Goal: Task Accomplishment & Management: Complete application form

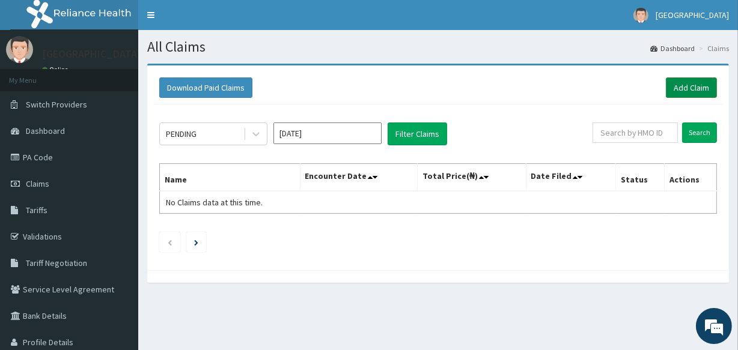
click at [698, 84] on link "Add Claim" at bounding box center [691, 88] width 51 height 20
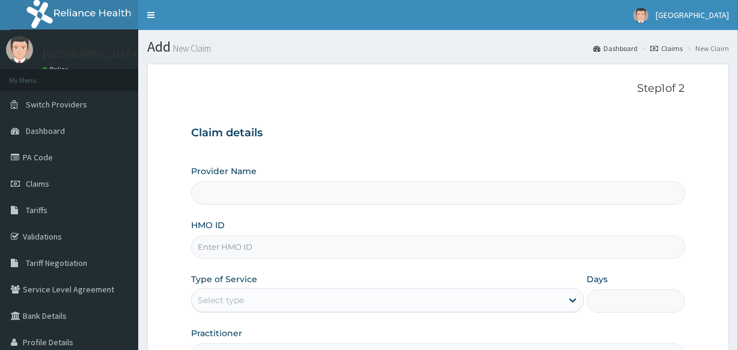
click at [337, 248] on input "HMO ID" at bounding box center [437, 247] width 493 height 23
type input "PRS/104"
type input "Veta Hospitals Ltd"
type input "PRS/10468/A"
click at [307, 305] on div "Select type" at bounding box center [377, 300] width 370 height 19
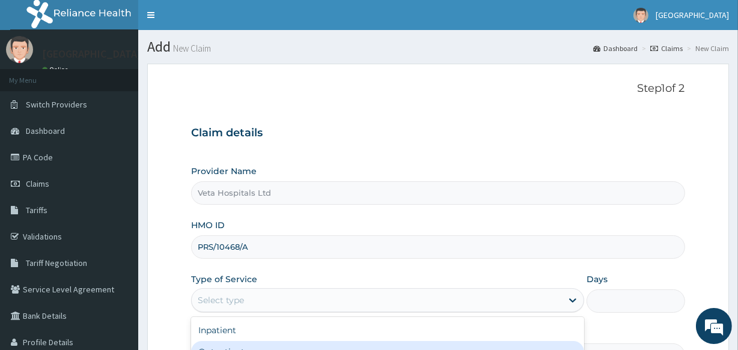
click at [278, 342] on div "Outpatient" at bounding box center [387, 352] width 393 height 22
type input "1"
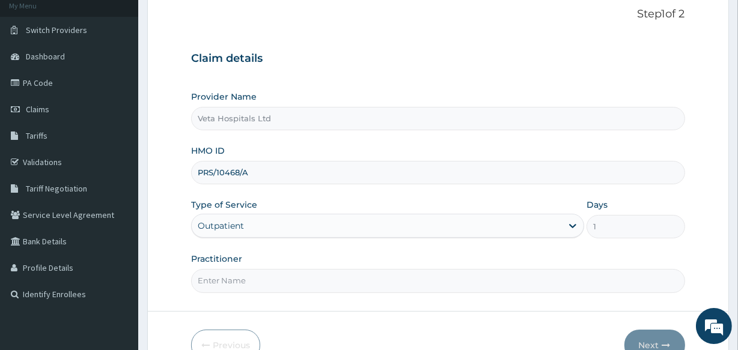
click at [287, 276] on input "Practitioner" at bounding box center [437, 280] width 493 height 23
type input "DR SAMUEL"
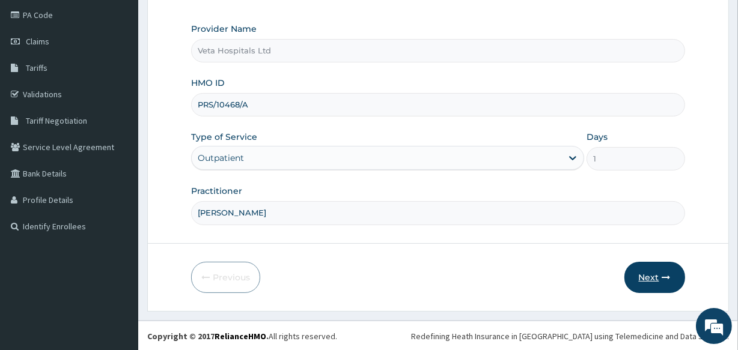
drag, startPoint x: 640, startPoint y: 288, endPoint x: 643, endPoint y: 281, distance: 7.3
click at [643, 281] on button "Next" at bounding box center [655, 277] width 61 height 31
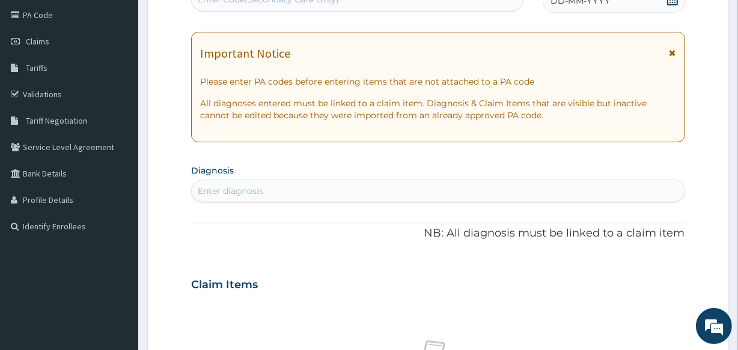
scroll to position [0, 0]
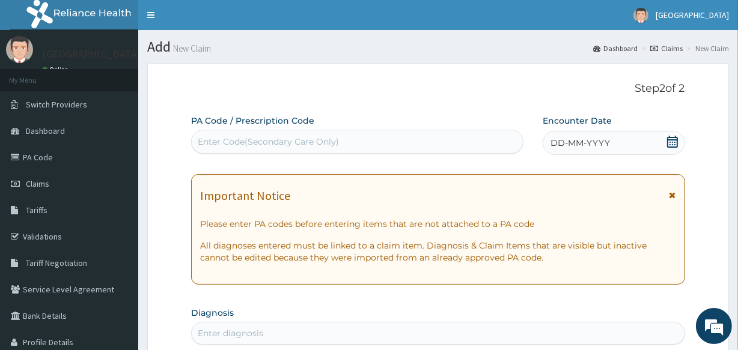
click at [575, 138] on span "DD-MM-YYYY" at bounding box center [581, 143] width 60 height 12
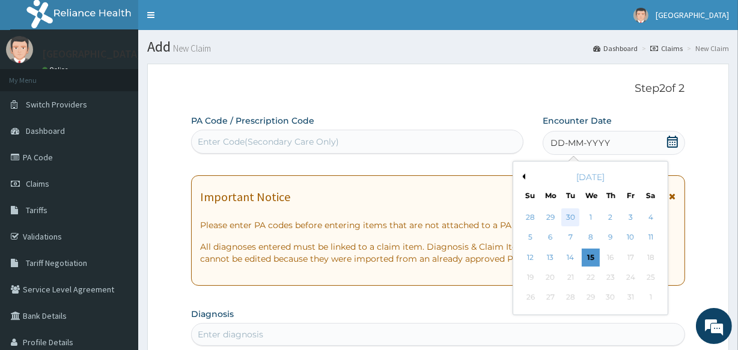
click at [563, 215] on div "30" at bounding box center [570, 218] width 18 height 18
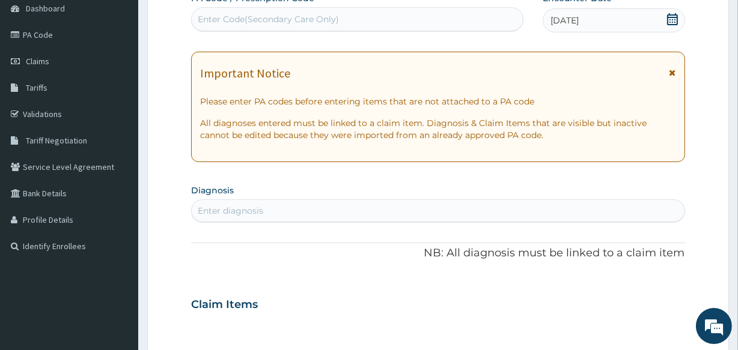
scroll to position [221, 0]
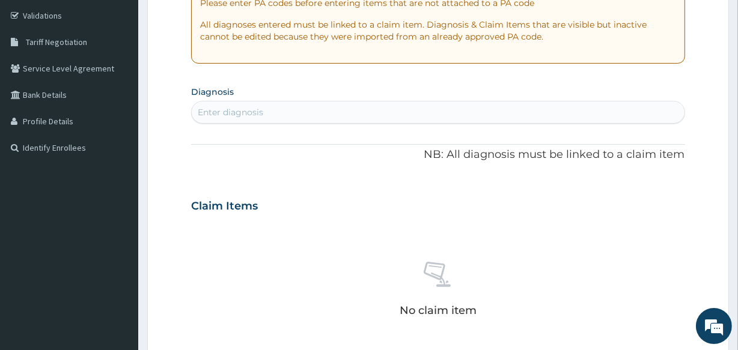
click at [391, 111] on div "Enter diagnosis" at bounding box center [438, 112] width 492 height 19
type input "P"
type input "A"
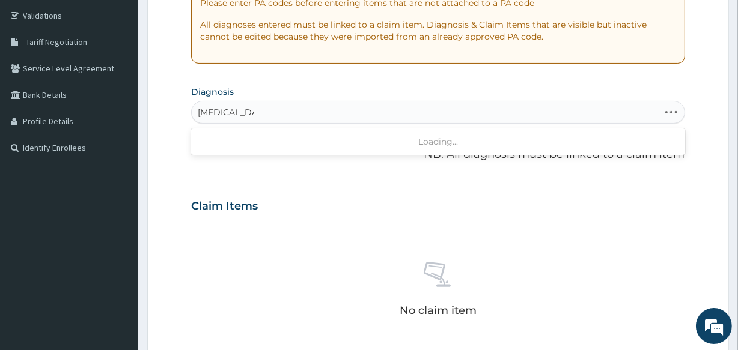
type input "MALARIA DUE"
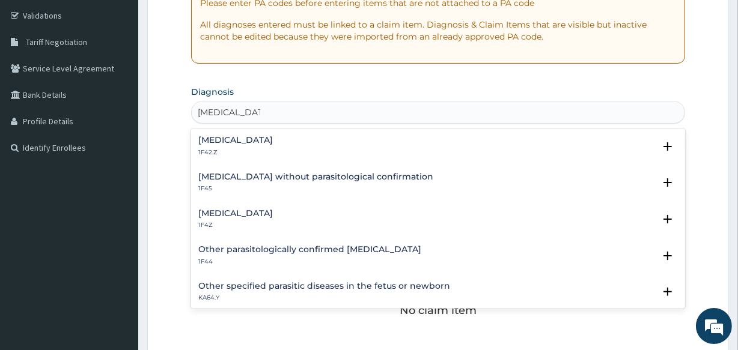
click at [297, 206] on div "Malaria, unspecified 1F4Z Select Status Query Query covers suspected (?), Keep …" at bounding box center [437, 222] width 493 height 37
click at [235, 224] on p "1F4Z" at bounding box center [235, 225] width 75 height 8
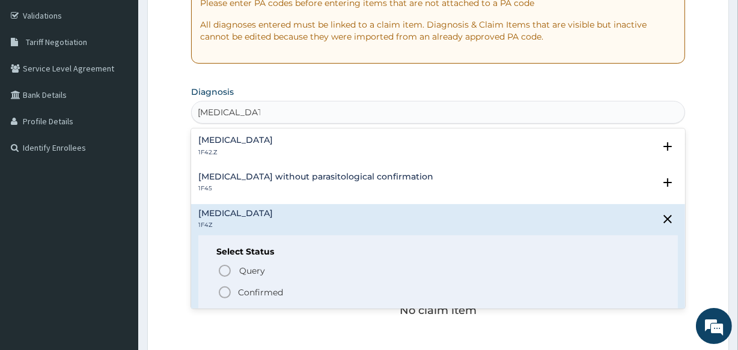
click at [226, 292] on icon "status option filled" at bounding box center [225, 293] width 14 height 14
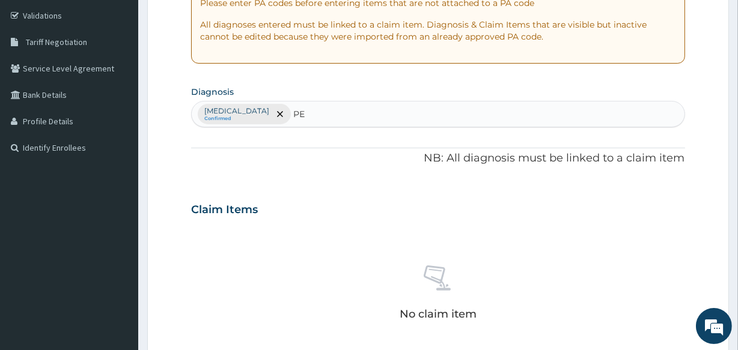
type input "P"
type input "ULCER"
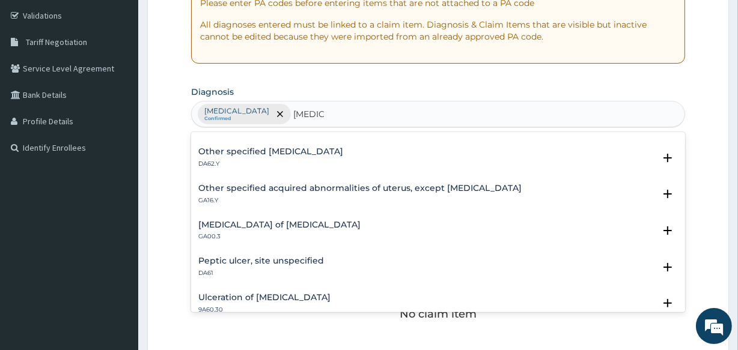
scroll to position [197, 0]
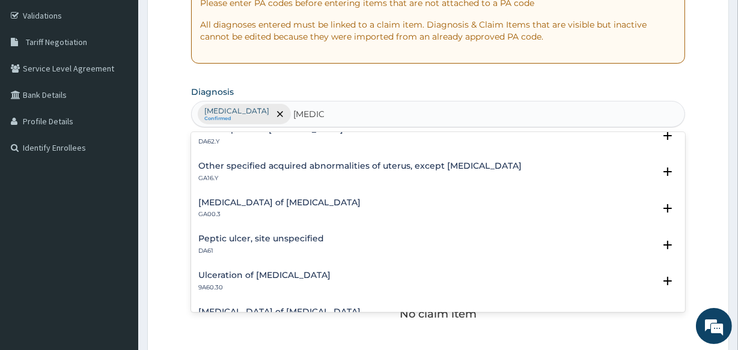
click at [260, 247] on p "DA61" at bounding box center [261, 251] width 126 height 8
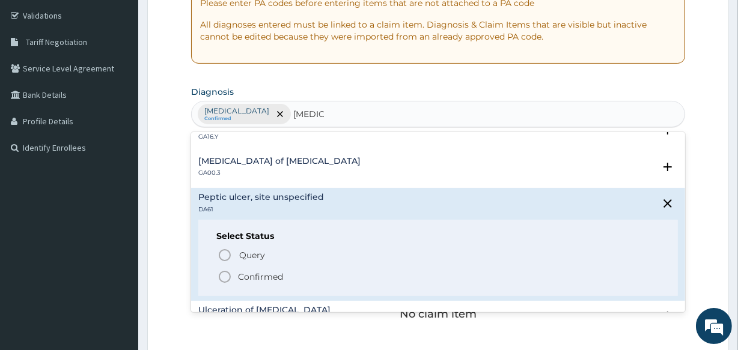
scroll to position [262, 0]
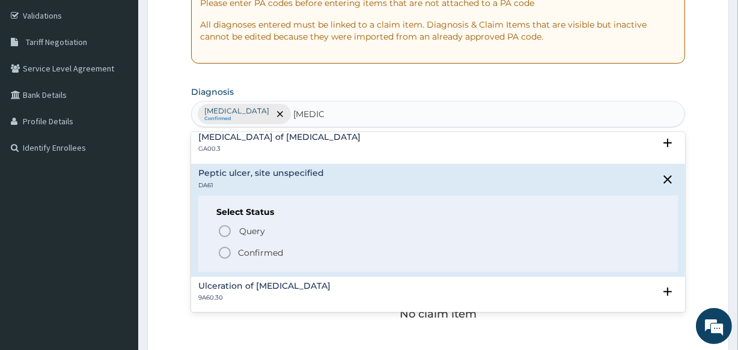
click at [224, 250] on icon "status option filled" at bounding box center [225, 253] width 14 height 14
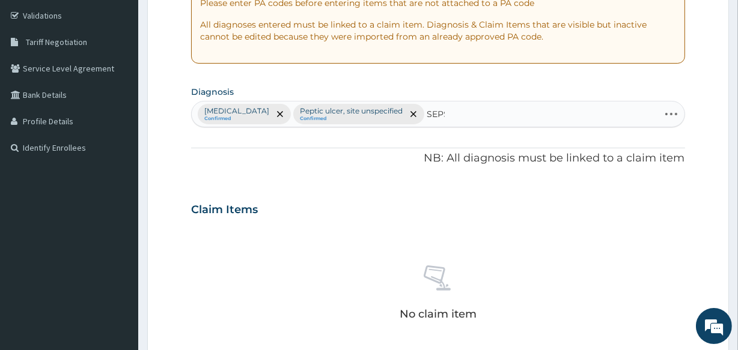
type input "SEPSI"
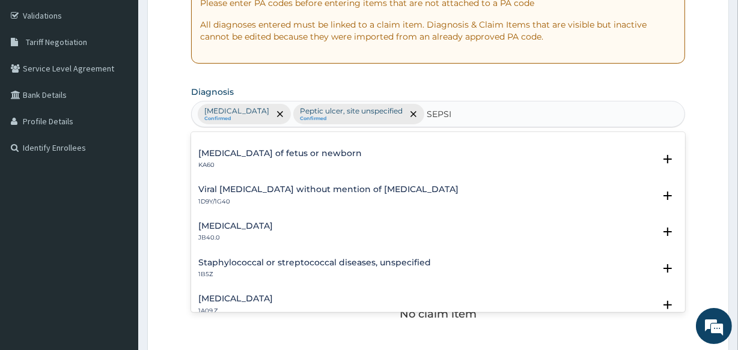
scroll to position [0, 0]
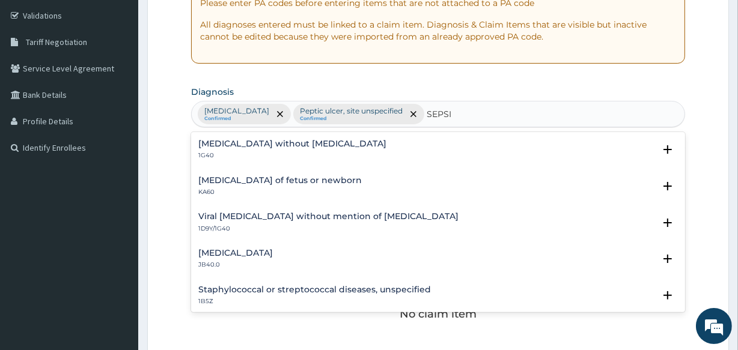
click at [305, 142] on h4 "Sepsis without septic shock" at bounding box center [292, 143] width 188 height 9
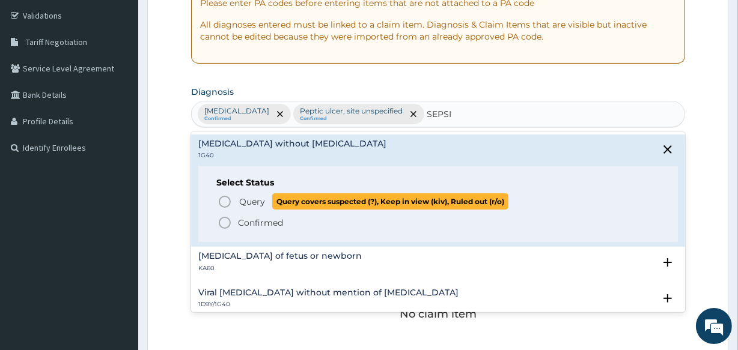
click at [226, 197] on circle "status option query" at bounding box center [224, 202] width 11 height 11
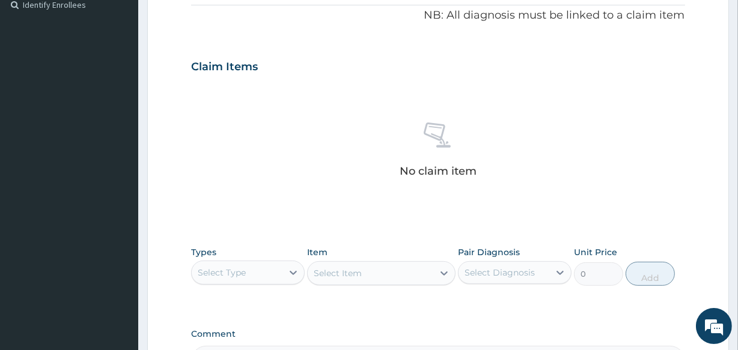
scroll to position [516, 0]
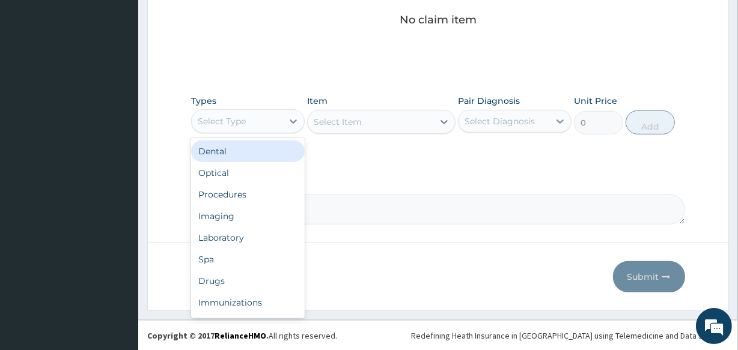
click at [248, 110] on div "Select Type" at bounding box center [248, 121] width 114 height 24
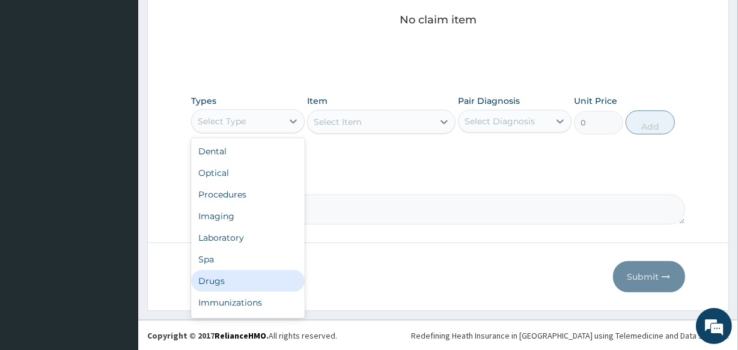
click at [228, 279] on div "Drugs" at bounding box center [248, 281] width 114 height 22
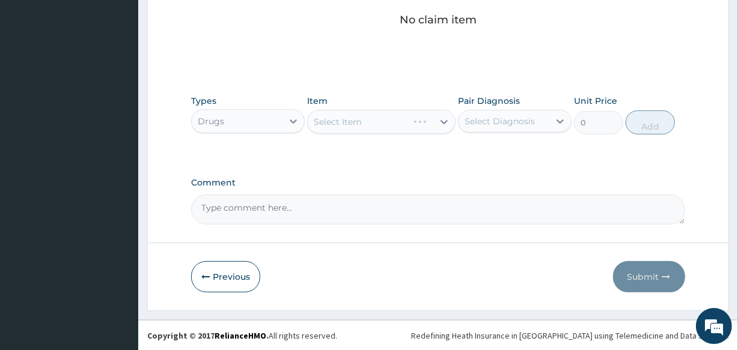
click at [368, 114] on div "Select Item" at bounding box center [381, 122] width 148 height 24
click at [376, 123] on div "Select Item" at bounding box center [370, 121] width 125 height 19
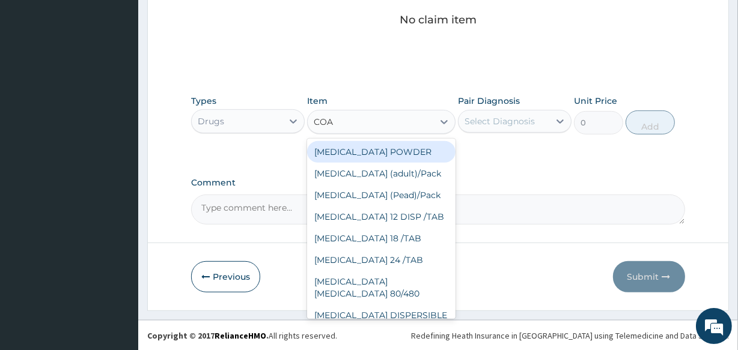
type input "COAR"
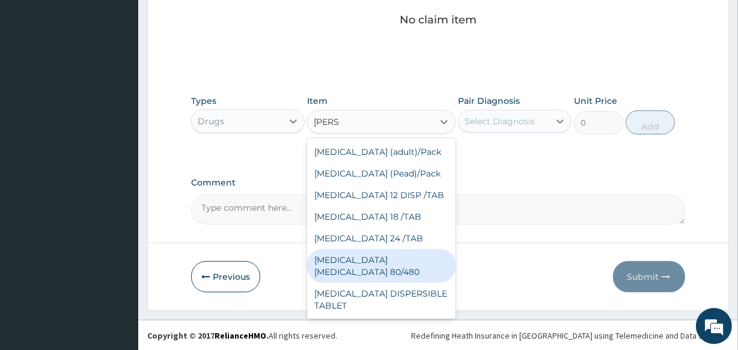
click at [400, 255] on div "COARTEM D TAB 80/480" at bounding box center [381, 266] width 148 height 34
type input "3093.7"
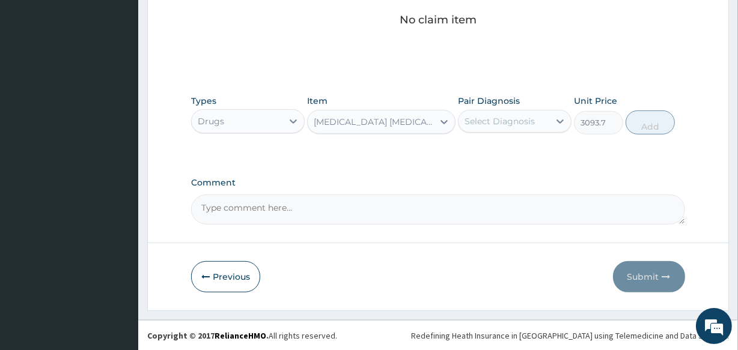
click at [492, 117] on div "Select Diagnosis" at bounding box center [500, 121] width 70 height 12
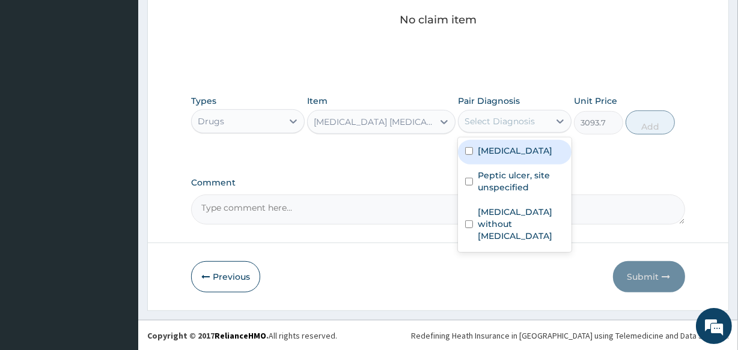
click at [478, 158] on div "Malaria, unspecified" at bounding box center [515, 152] width 114 height 25
checkbox input "true"
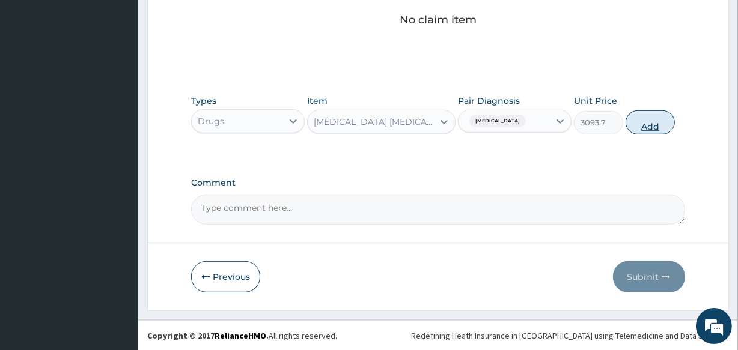
click at [646, 119] on button "Add" at bounding box center [650, 123] width 49 height 24
type input "0"
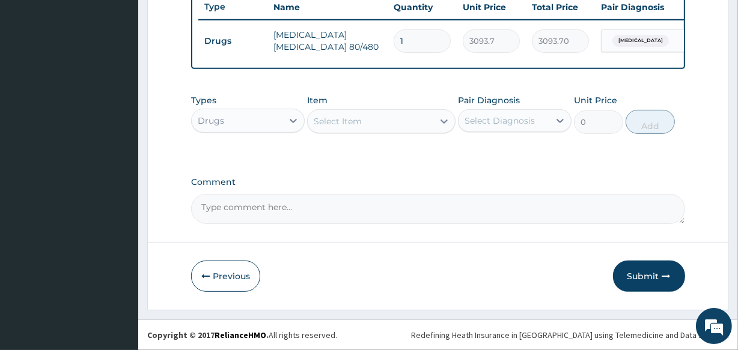
click at [396, 120] on div "Select Item" at bounding box center [370, 121] width 125 height 19
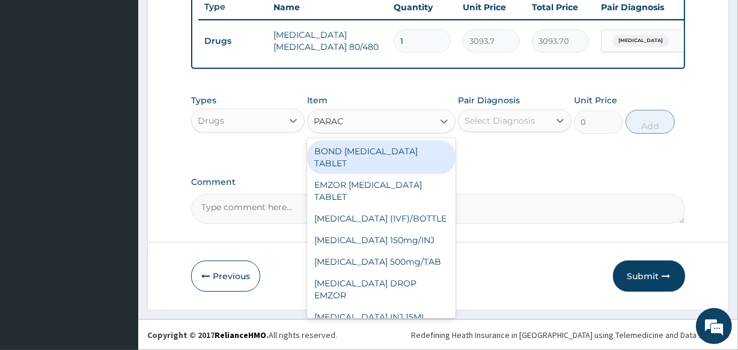
type input "PARACE"
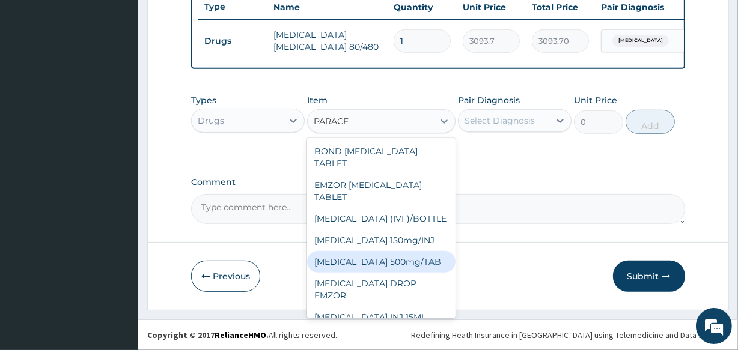
click at [407, 267] on div "PARACETAMOL 500mg/TAB" at bounding box center [381, 262] width 148 height 22
type input "18.5"
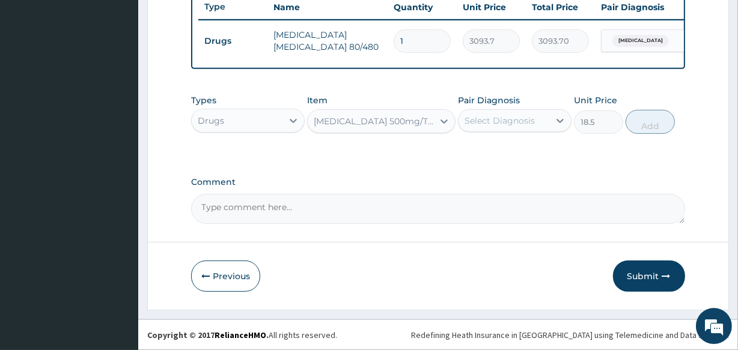
click at [490, 127] on div "Select Diagnosis" at bounding box center [504, 120] width 91 height 19
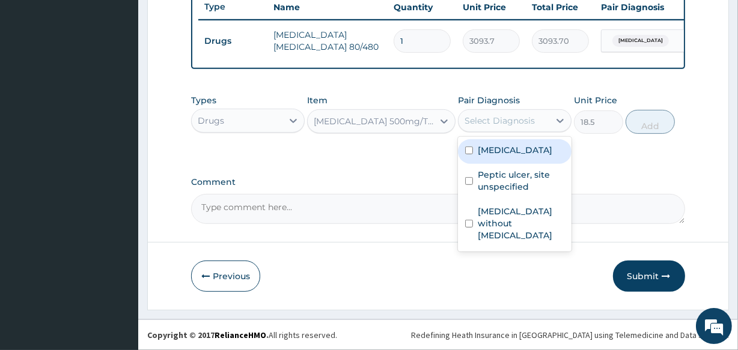
click at [490, 147] on label "Malaria, unspecified" at bounding box center [515, 150] width 75 height 12
checkbox input "true"
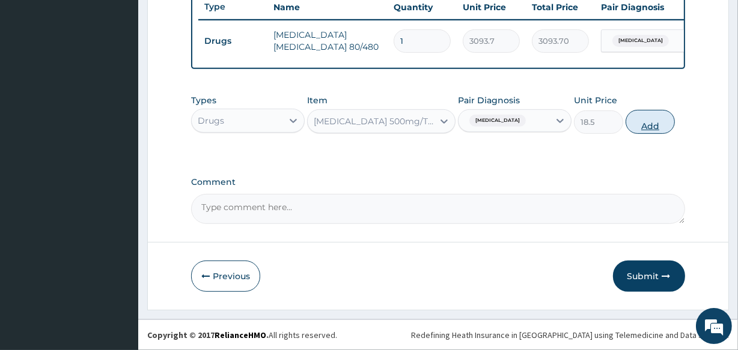
click at [640, 116] on button "Add" at bounding box center [650, 122] width 49 height 24
type input "0"
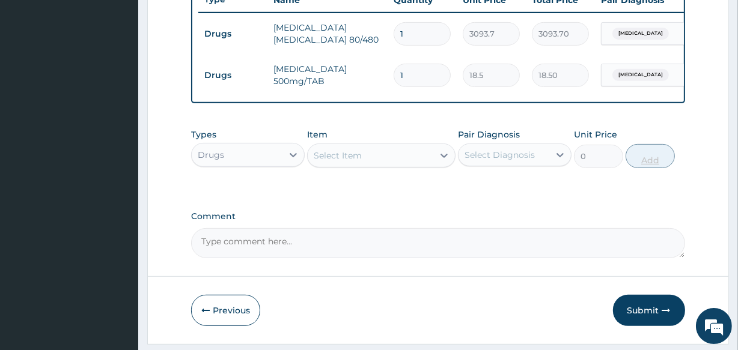
type input "12"
type input "222.00"
type input "12"
click at [423, 165] on div "Select Item" at bounding box center [370, 155] width 125 height 19
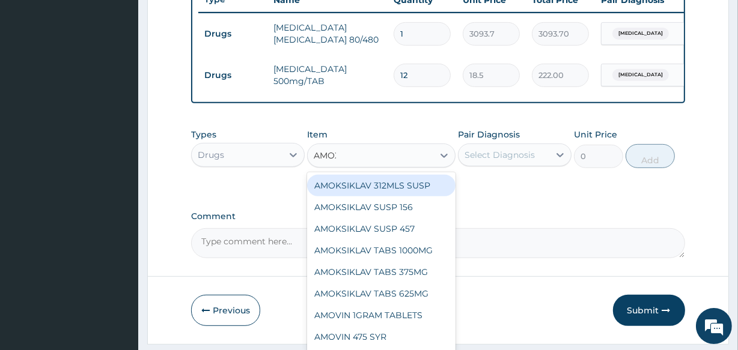
type input "AMOXI"
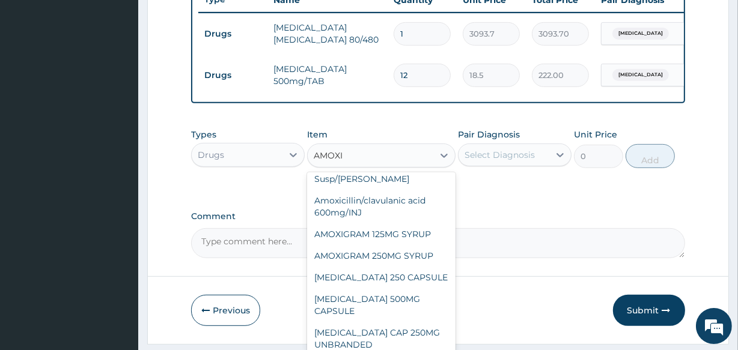
scroll to position [109, 0]
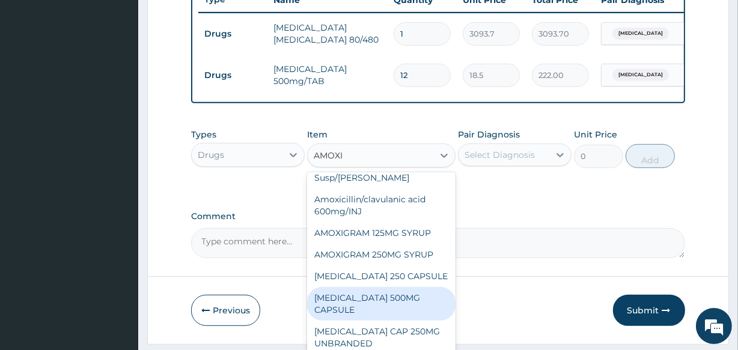
click at [416, 288] on div "AMOXIL 500MG CAPSULE" at bounding box center [381, 304] width 148 height 34
type input "190"
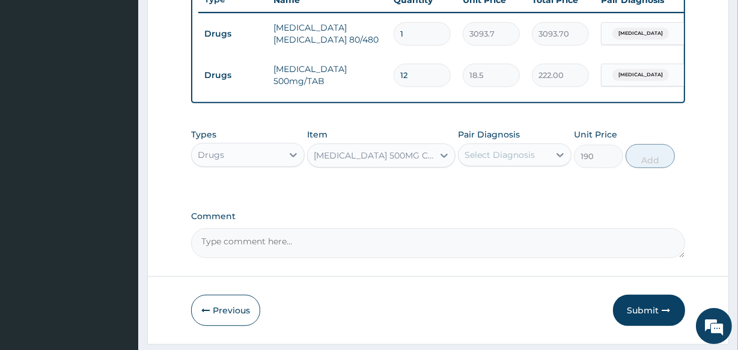
click at [493, 161] on div "Select Diagnosis" at bounding box center [500, 155] width 70 height 12
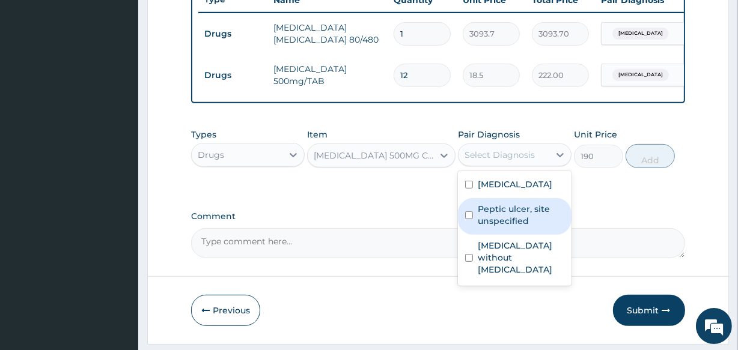
click at [474, 226] on div "Peptic ulcer, site unspecified" at bounding box center [515, 216] width 114 height 37
checkbox input "true"
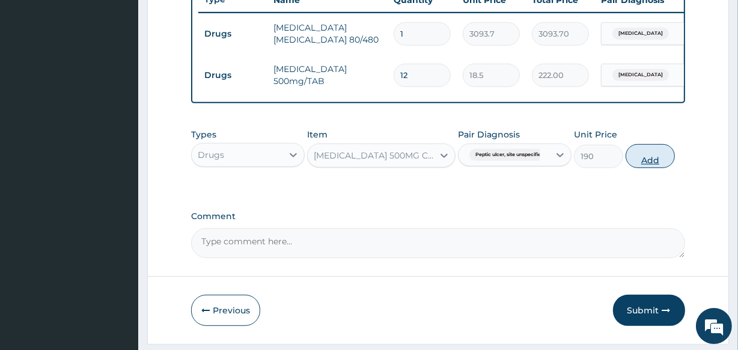
click at [644, 167] on button "Add" at bounding box center [650, 156] width 49 height 24
type input "0"
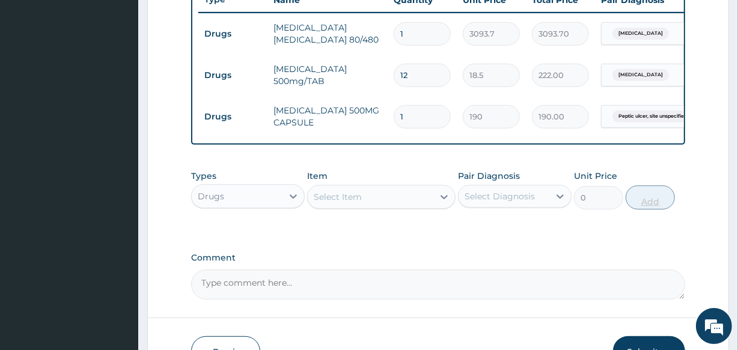
type input "0.00"
type input "2"
type input "380.00"
type input "21"
type input "3990.00"
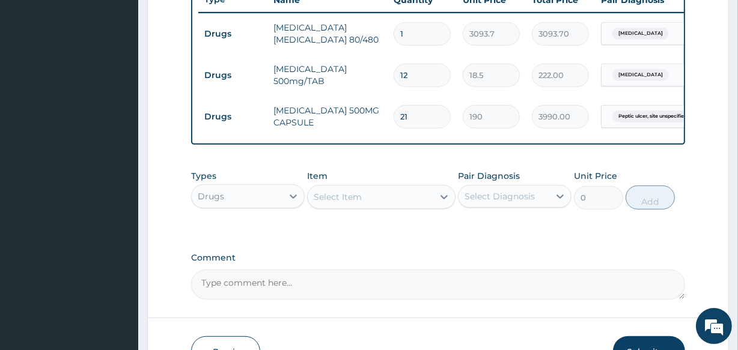
type input "21"
click at [415, 216] on div "Types Drugs Item Select Item Pair Diagnosis Select Diagnosis Unit Price 0 Add" at bounding box center [437, 190] width 493 height 52
click at [400, 202] on div "Select Item" at bounding box center [370, 197] width 125 height 19
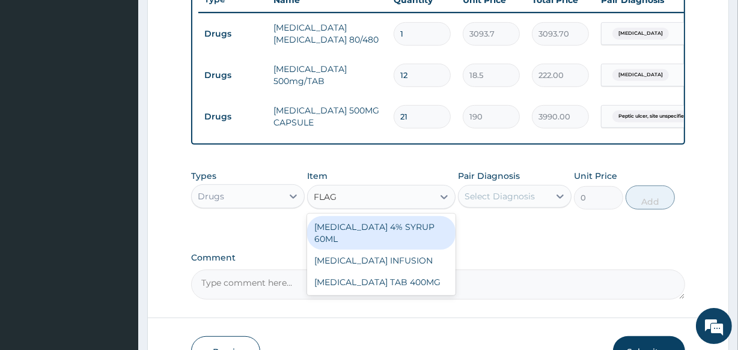
type input "FLAGY"
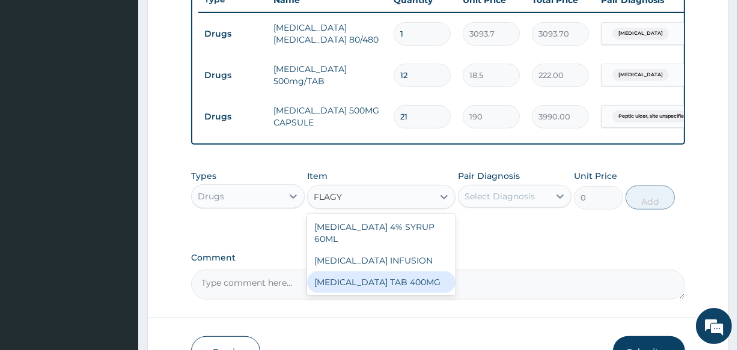
click at [386, 273] on div "FLAGYL TAB 400MG" at bounding box center [381, 283] width 148 height 22
type input "93.7"
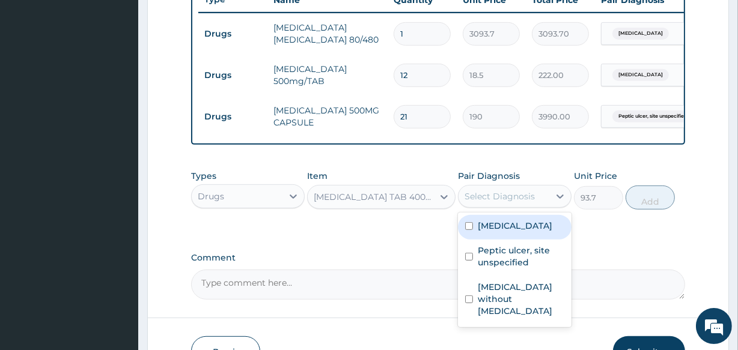
click at [516, 200] on div "Select Diagnosis" at bounding box center [500, 197] width 70 height 12
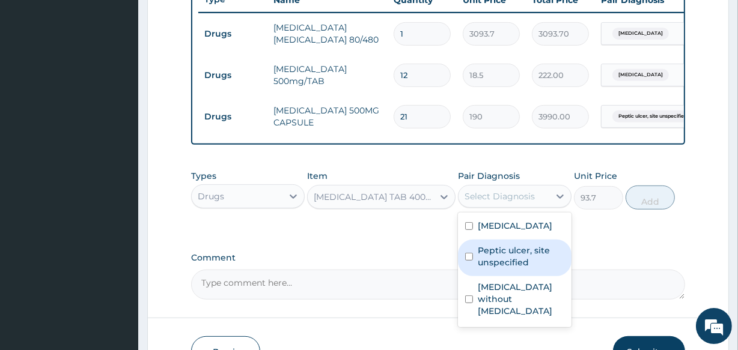
click at [486, 269] on label "Peptic ulcer, site unspecified" at bounding box center [521, 257] width 87 height 24
checkbox input "true"
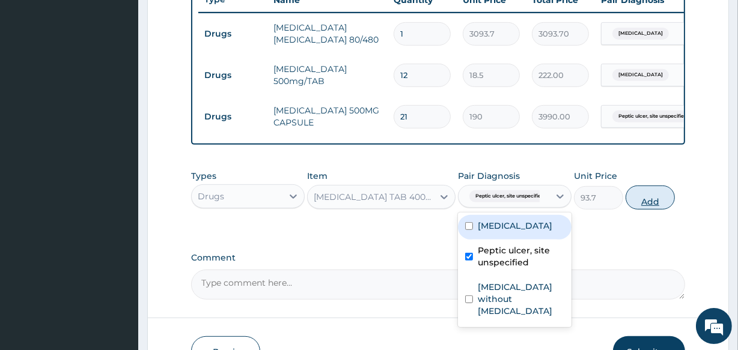
click at [647, 204] on button "Add" at bounding box center [650, 198] width 49 height 24
type input "0"
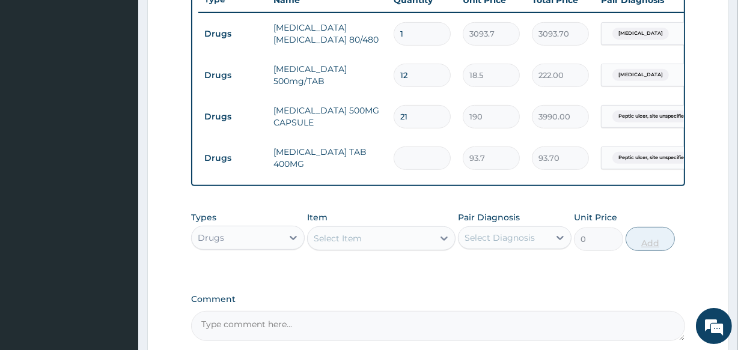
type input "0.00"
type input "2"
type input "187.40"
type input "21"
type input "1967.70"
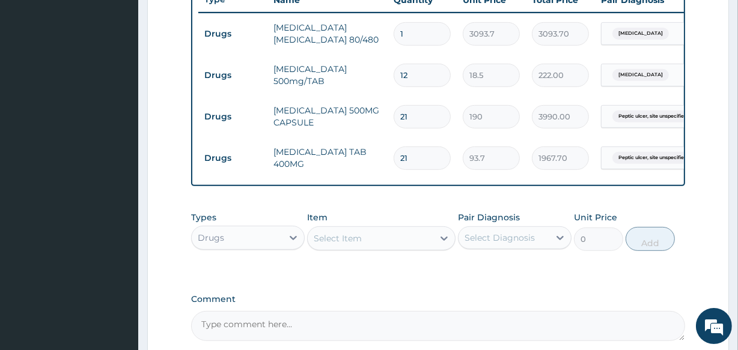
type input "21"
click at [399, 248] on div "Select Item" at bounding box center [370, 238] width 125 height 19
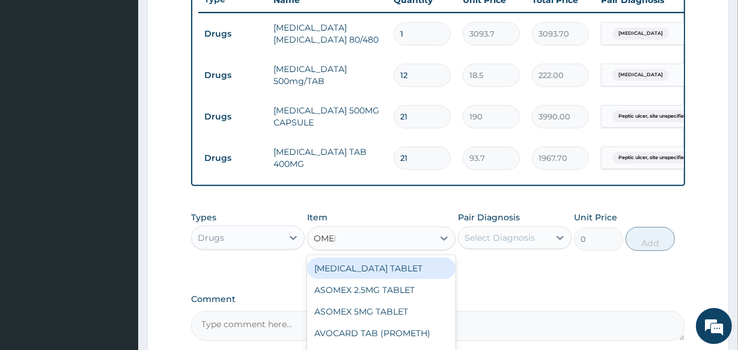
type input "OMEPR"
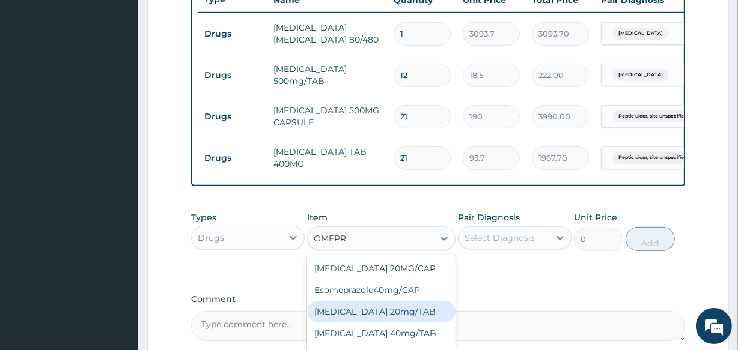
click at [399, 319] on div "OMEPRAZOLE 20mg/TAB" at bounding box center [381, 312] width 148 height 22
type input "281.2"
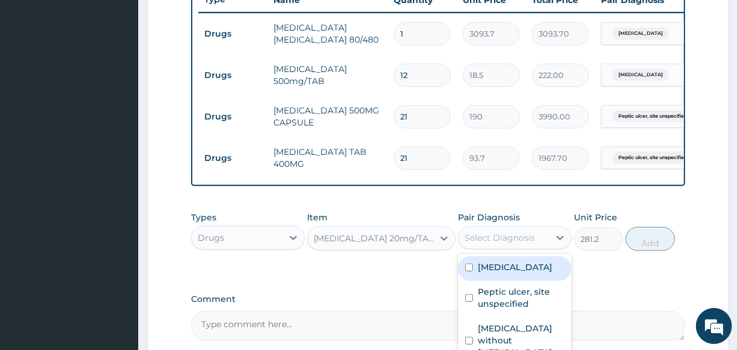
click at [483, 244] on div "Select Diagnosis" at bounding box center [500, 238] width 70 height 12
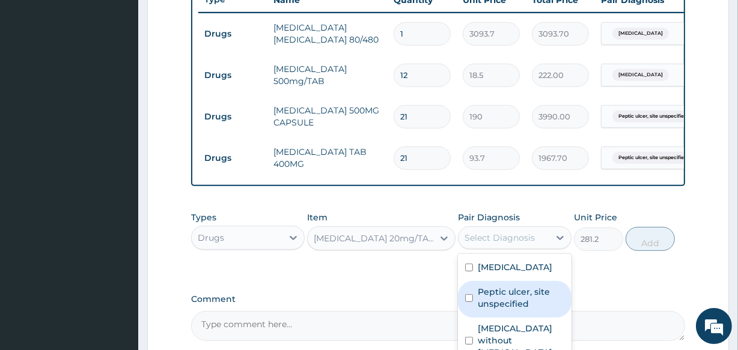
click at [481, 304] on label "Peptic ulcer, site unspecified" at bounding box center [521, 298] width 87 height 24
checkbox input "true"
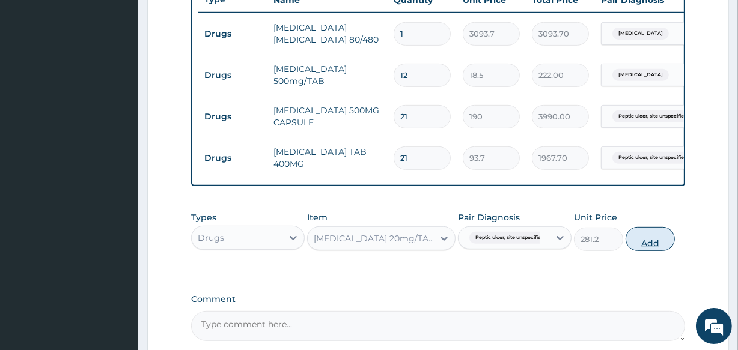
click at [660, 248] on button "Add" at bounding box center [650, 239] width 49 height 24
type input "0"
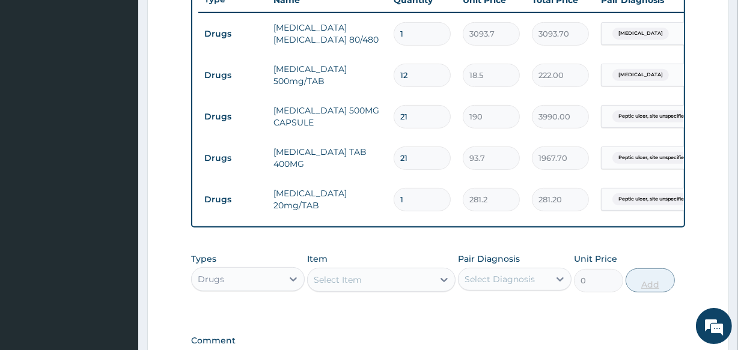
type input "10"
type input "2812.00"
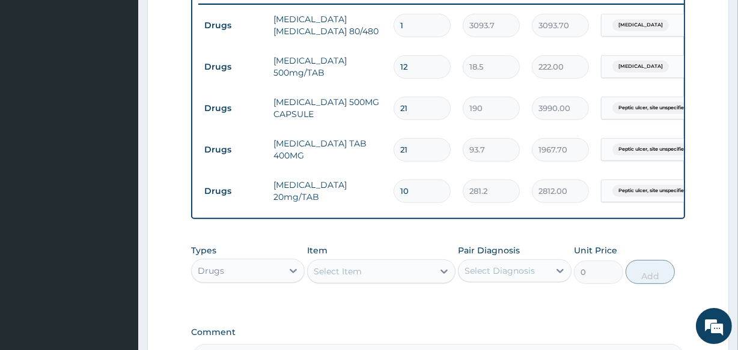
scroll to position [631, 0]
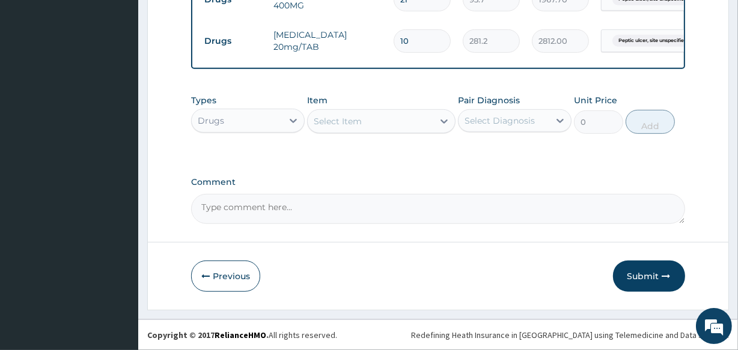
type input "10"
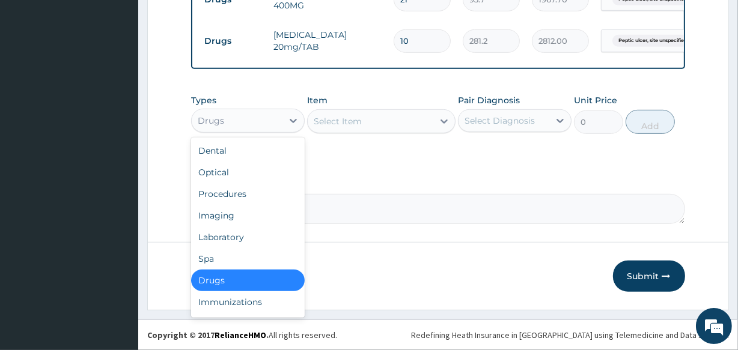
click at [239, 125] on div "Drugs" at bounding box center [237, 120] width 91 height 19
click at [261, 198] on div "Procedures" at bounding box center [248, 194] width 114 height 22
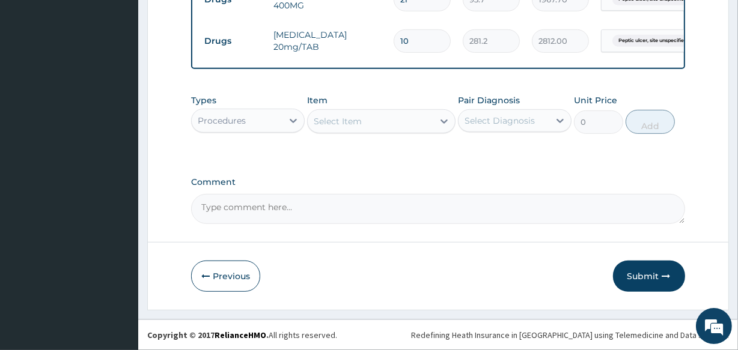
click at [336, 131] on div "Select Item" at bounding box center [370, 121] width 125 height 19
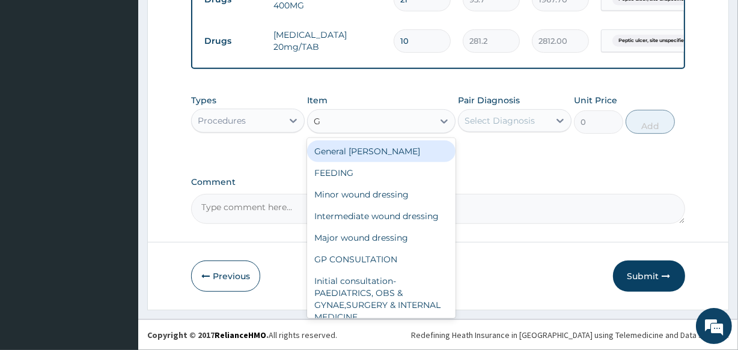
type input "GP"
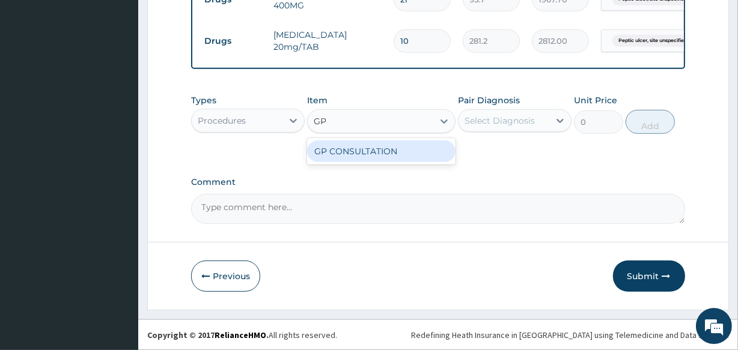
click at [336, 153] on div "GP CONSULTATION" at bounding box center [381, 152] width 148 height 22
type input "2000"
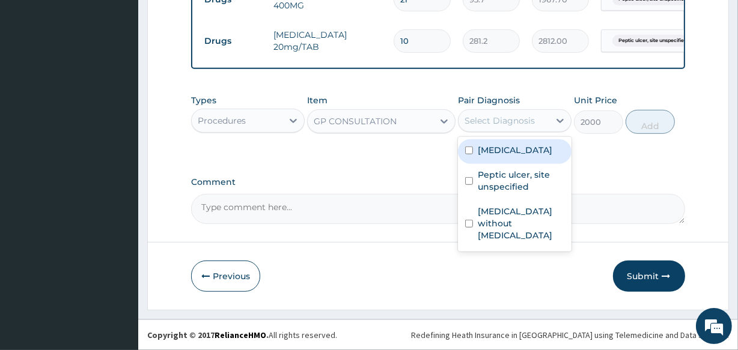
click at [492, 114] on div "Select Diagnosis" at bounding box center [504, 120] width 91 height 19
click at [481, 151] on label "Malaria, unspecified" at bounding box center [515, 150] width 75 height 12
checkbox input "true"
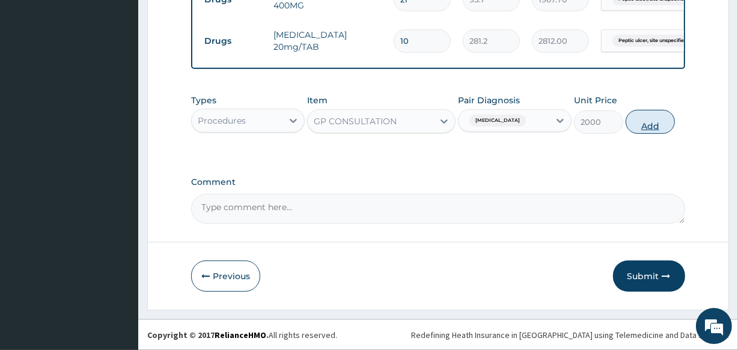
click at [640, 126] on button "Add" at bounding box center [650, 122] width 49 height 24
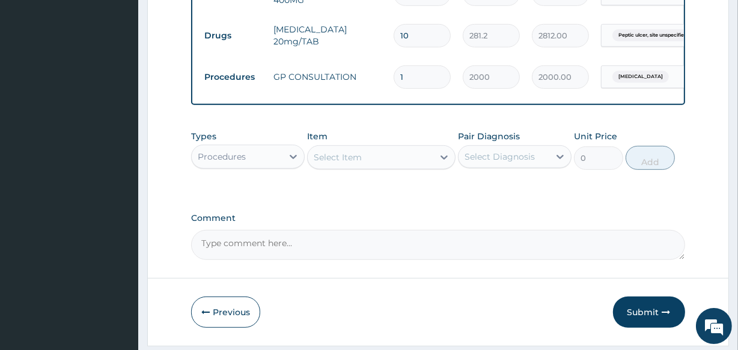
click at [265, 167] on div "Procedures" at bounding box center [237, 156] width 91 height 19
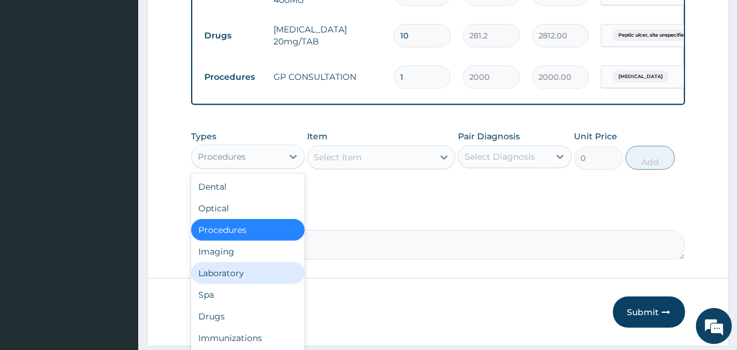
click at [253, 284] on div "Laboratory" at bounding box center [248, 274] width 114 height 22
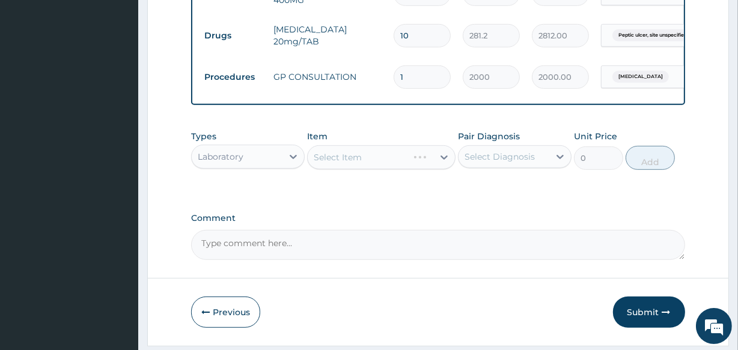
click at [370, 168] on div "Select Item" at bounding box center [381, 157] width 148 height 24
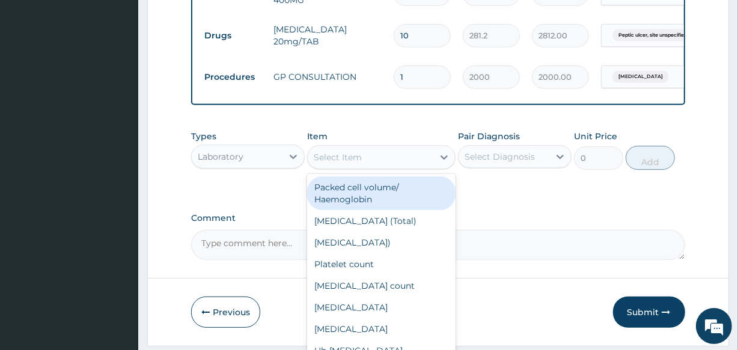
click at [370, 167] on div "Select Item" at bounding box center [370, 157] width 125 height 19
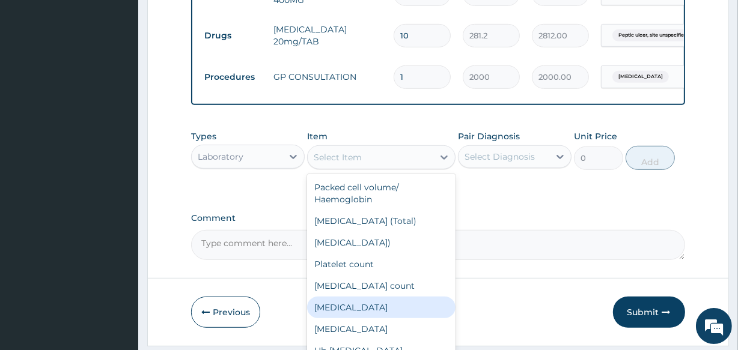
click at [365, 319] on div "Complete blood count" at bounding box center [381, 308] width 148 height 22
type input "2500"
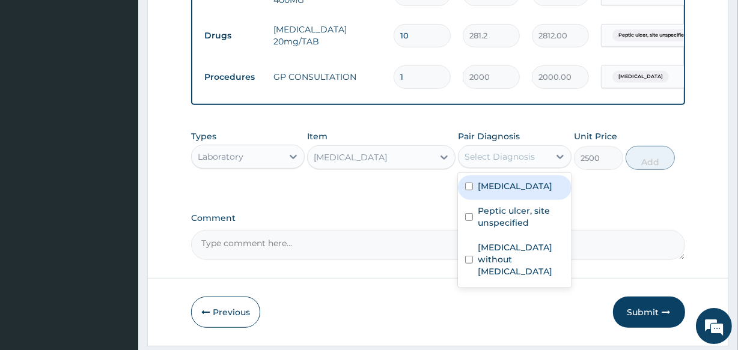
click at [479, 163] on div "Select Diagnosis" at bounding box center [500, 157] width 70 height 12
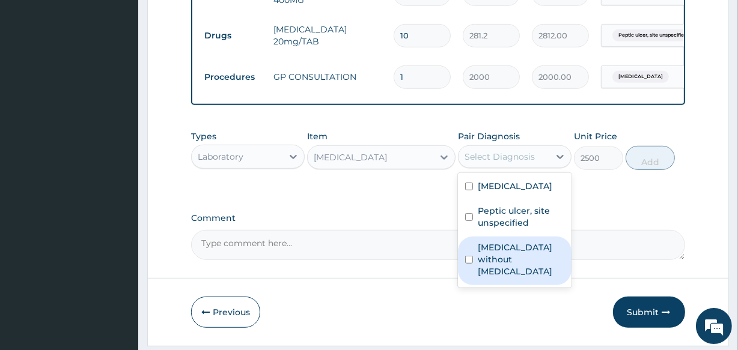
click at [477, 261] on div "Sepsis without septic shock" at bounding box center [515, 261] width 114 height 49
checkbox input "true"
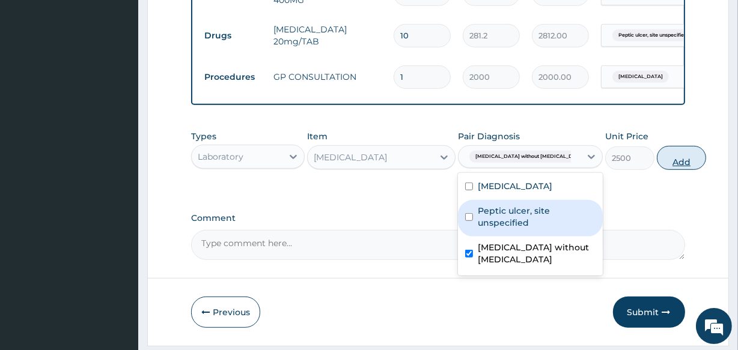
click at [657, 162] on button "Add" at bounding box center [681, 158] width 49 height 24
type input "0"
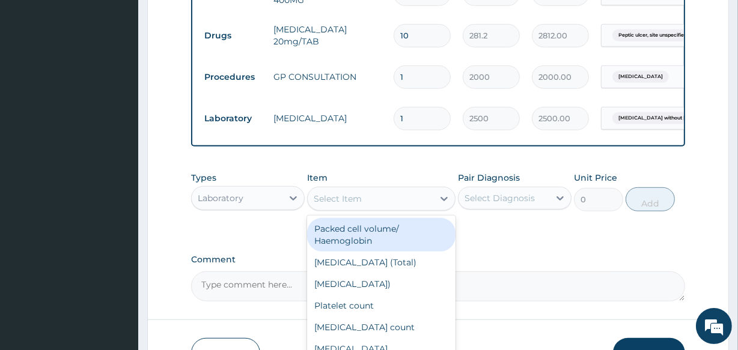
click at [385, 204] on div "Select Item" at bounding box center [370, 198] width 125 height 19
type input "MALA"
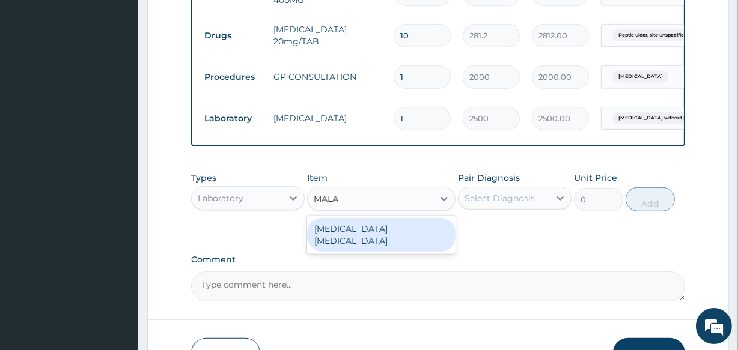
click at [373, 231] on div "Malaria Parasite" at bounding box center [381, 235] width 148 height 34
type input "1000"
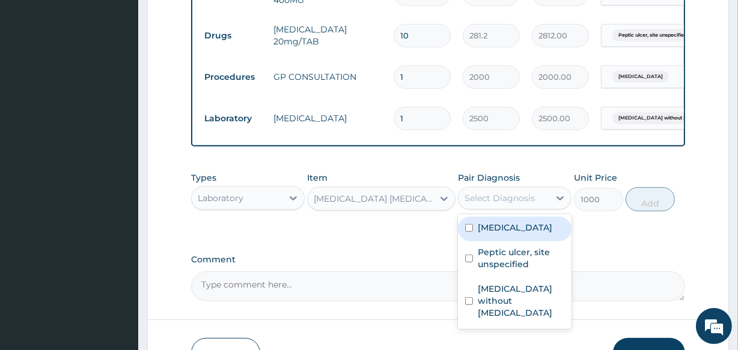
click at [490, 203] on div "Select Diagnosis" at bounding box center [500, 198] width 70 height 12
click at [481, 232] on label "Malaria, unspecified" at bounding box center [515, 228] width 75 height 12
checkbox input "true"
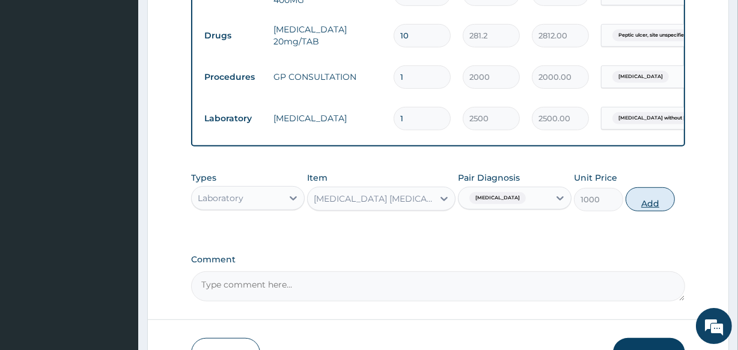
click at [638, 208] on button "Add" at bounding box center [650, 200] width 49 height 24
type input "0"
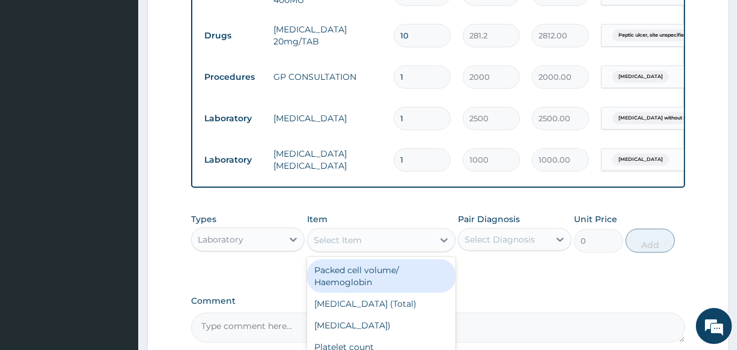
click at [382, 248] on div "Select Item" at bounding box center [370, 240] width 125 height 19
type input "PYL"
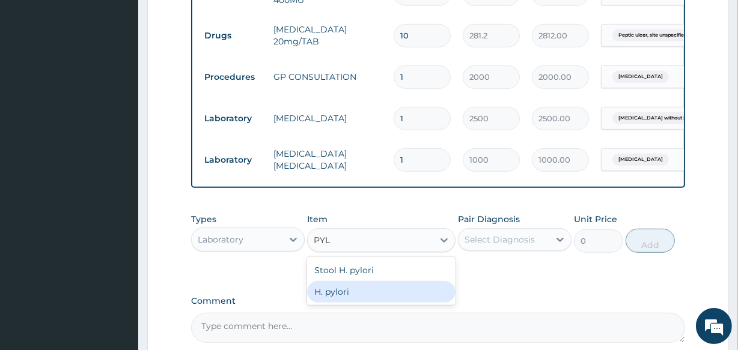
click at [354, 298] on div "H. pylori" at bounding box center [381, 292] width 148 height 22
type input "3500"
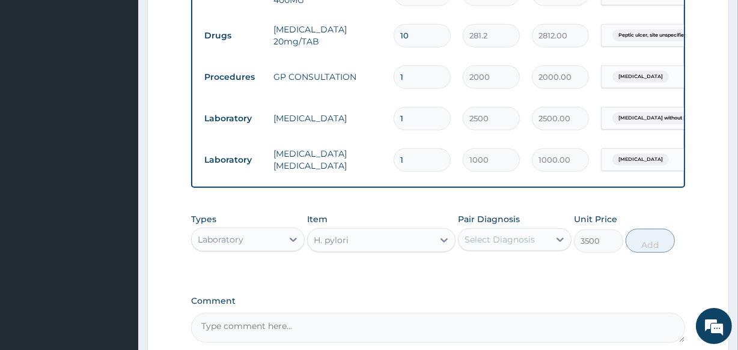
click at [524, 244] on div "Select Diagnosis" at bounding box center [500, 240] width 70 height 12
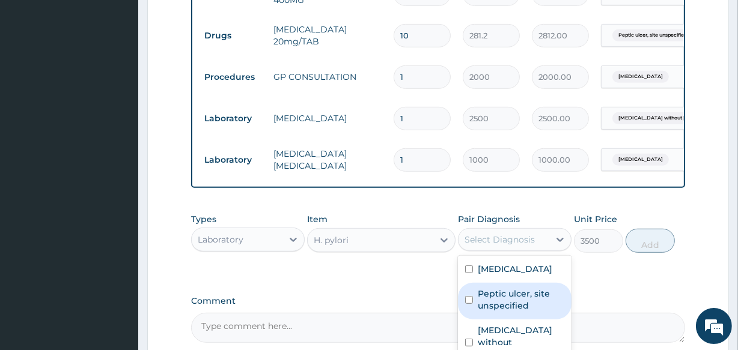
click at [480, 304] on label "Peptic ulcer, site unspecified" at bounding box center [521, 300] width 87 height 24
checkbox input "true"
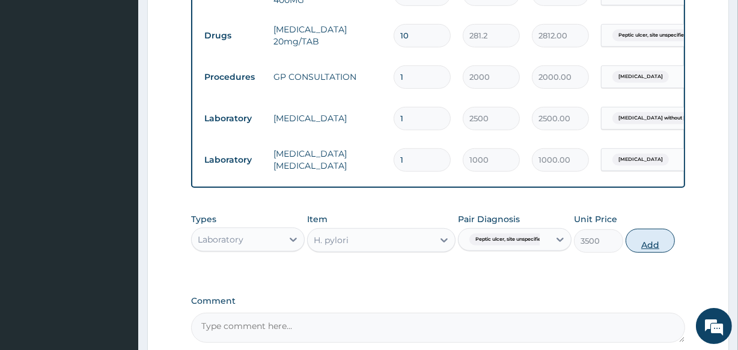
click at [658, 246] on button "Add" at bounding box center [650, 241] width 49 height 24
type input "0"
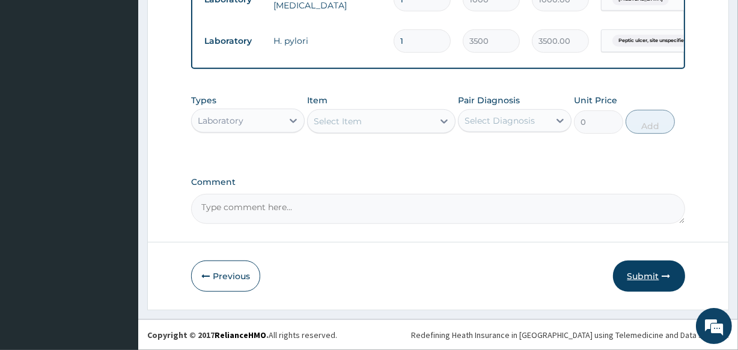
click at [649, 288] on button "Submit" at bounding box center [649, 276] width 72 height 31
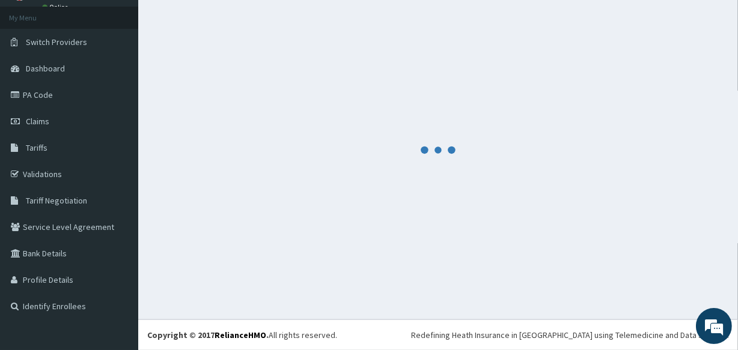
scroll to position [800, 0]
